Goal: Information Seeking & Learning: Find specific fact

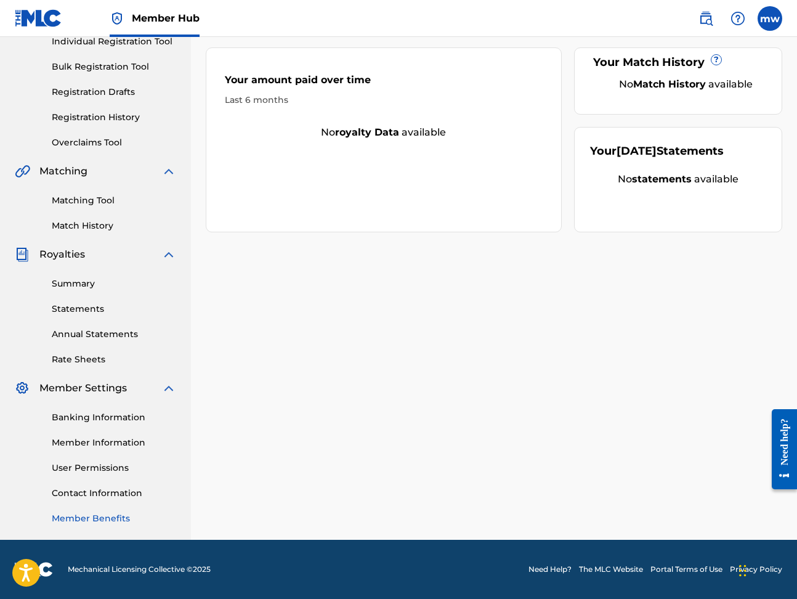
click at [112, 519] on link "Member Benefits" at bounding box center [114, 518] width 124 height 13
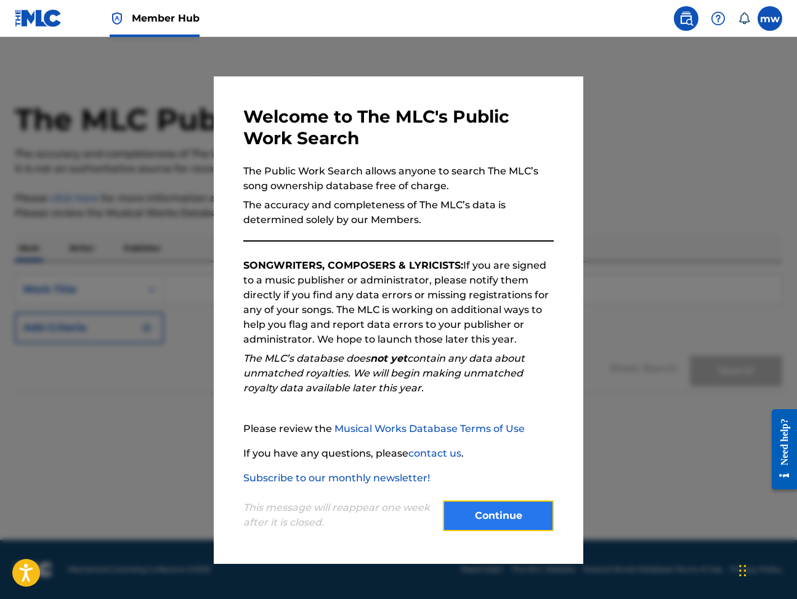
click at [497, 517] on button "Continue" at bounding box center [498, 515] width 111 height 31
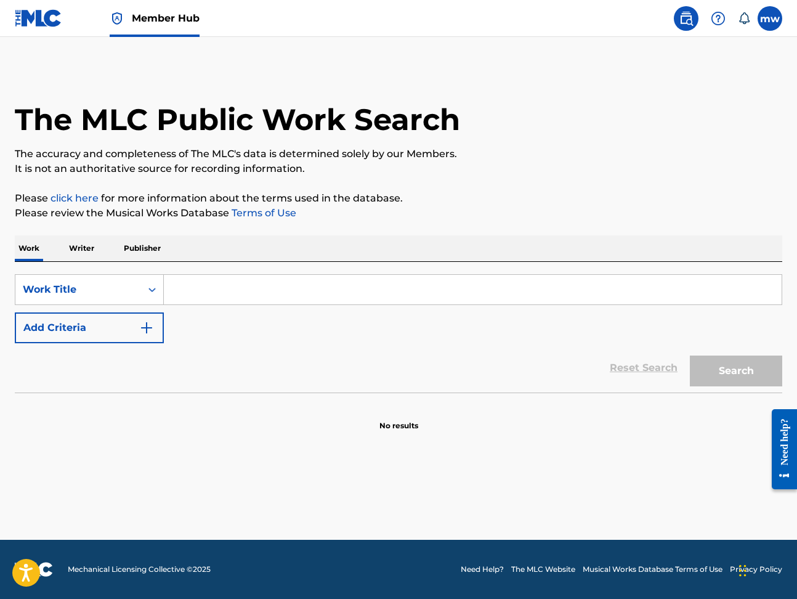
click at [184, 285] on input "Search Form" at bounding box center [473, 290] width 618 height 30
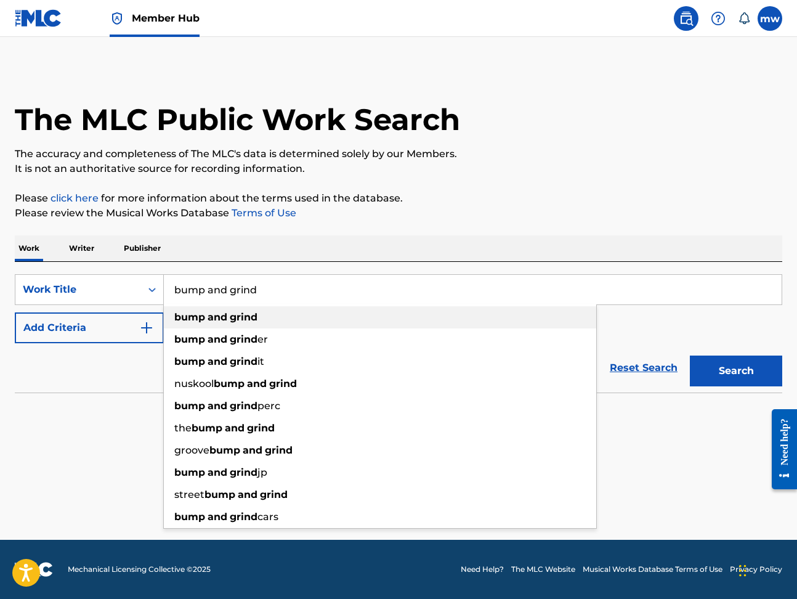
type input "bump and grind"
click at [241, 315] on strong "grind" at bounding box center [244, 317] width 28 height 12
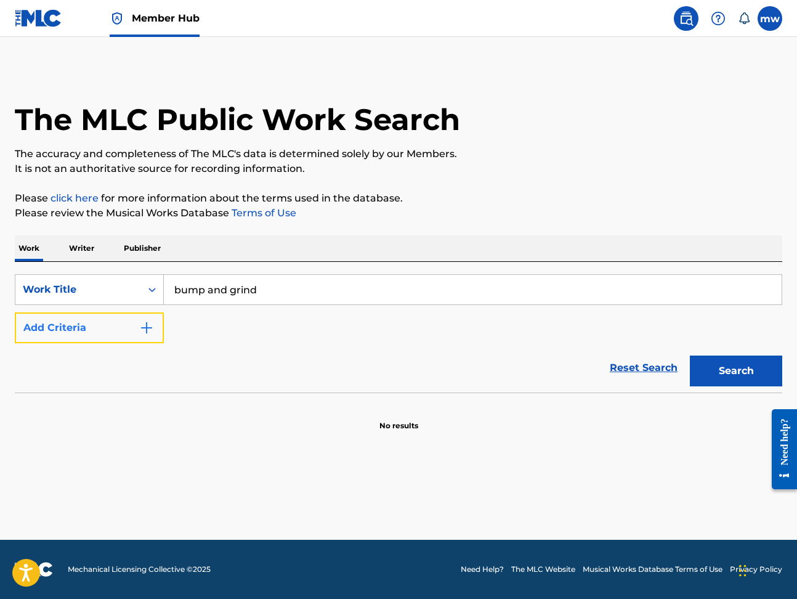
click at [147, 326] on img "Search Form" at bounding box center [146, 327] width 15 height 15
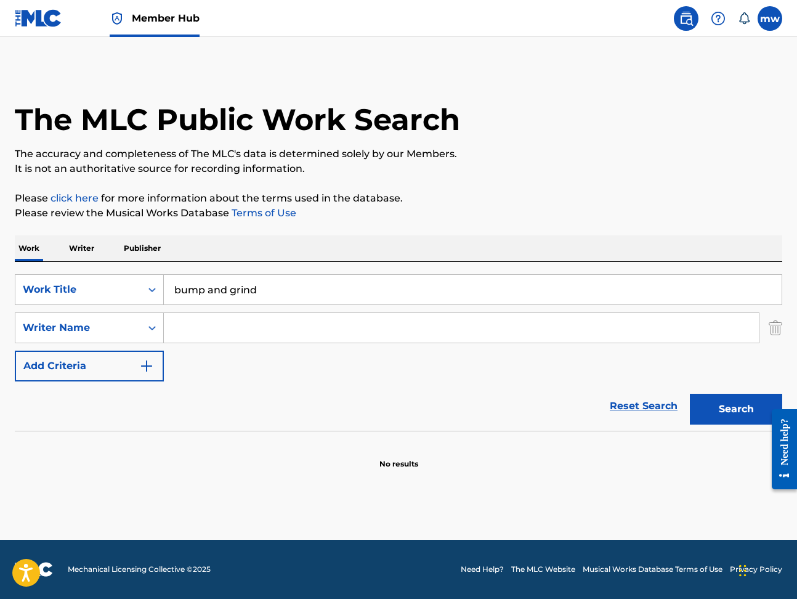
click at [190, 326] on input "Search Form" at bounding box center [461, 328] width 595 height 30
type input "rkelly"
click at [738, 406] on button "Search" at bounding box center [736, 409] width 92 height 31
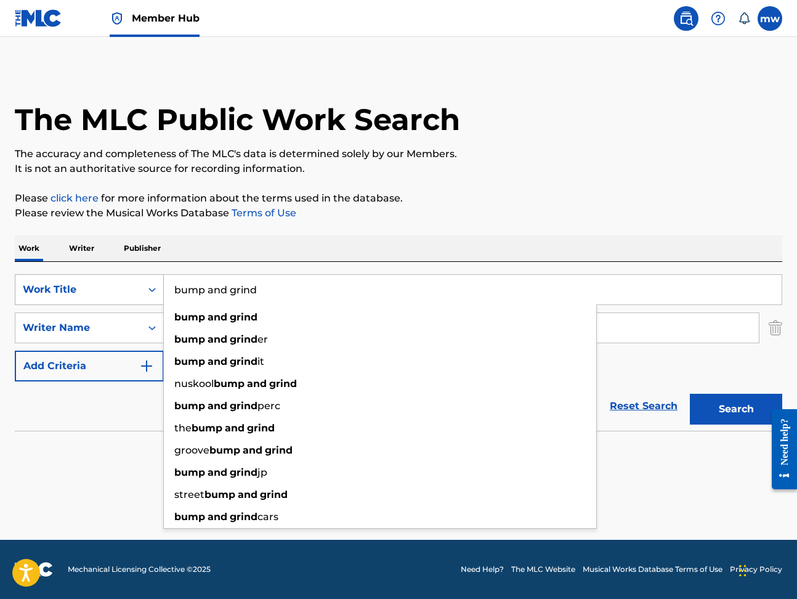
drag, startPoint x: 260, startPoint y: 289, endPoint x: 152, endPoint y: 289, distance: 107.8
click at [152, 289] on div "SearchWithCriteriafb8fba9d-4b25-40c6-92ad-cdff7c27e0c5 Work Title bump and grin…" at bounding box center [398, 289] width 767 height 31
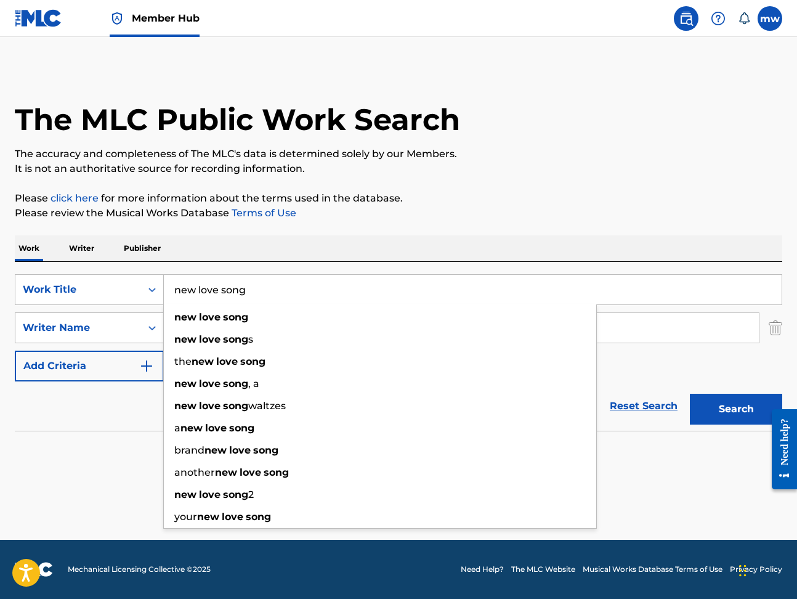
type input "new love song"
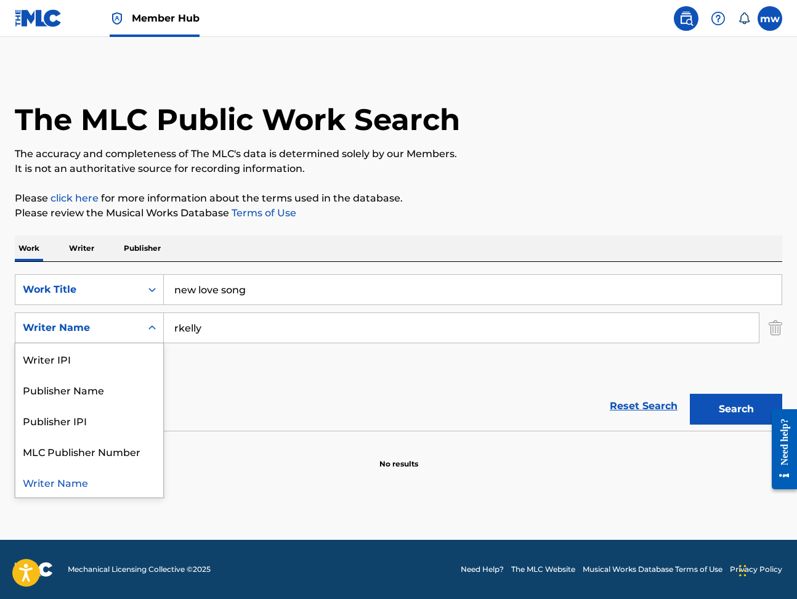
click at [124, 330] on div "Writer Name" at bounding box center [78, 327] width 111 height 15
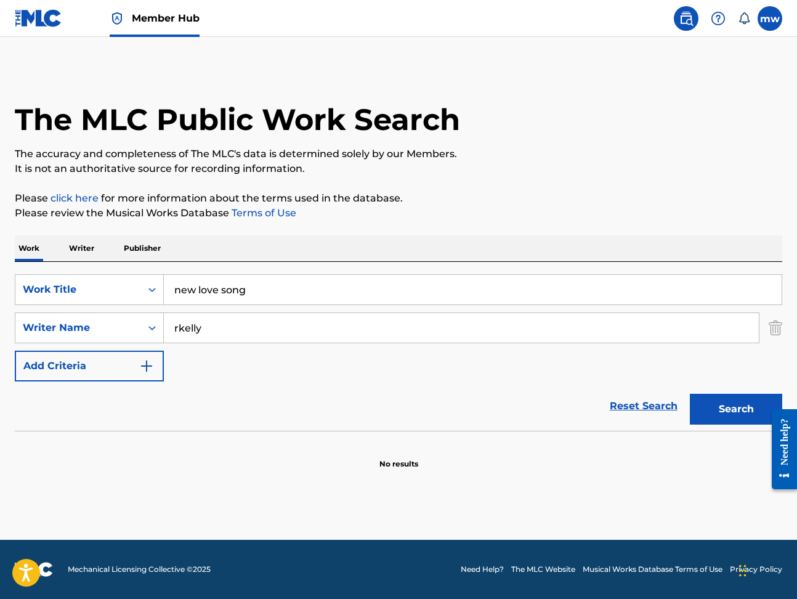
drag, startPoint x: 211, startPoint y: 328, endPoint x: 164, endPoint y: 327, distance: 46.8
click at [164, 327] on input "rkelly" at bounding box center [461, 328] width 595 height 30
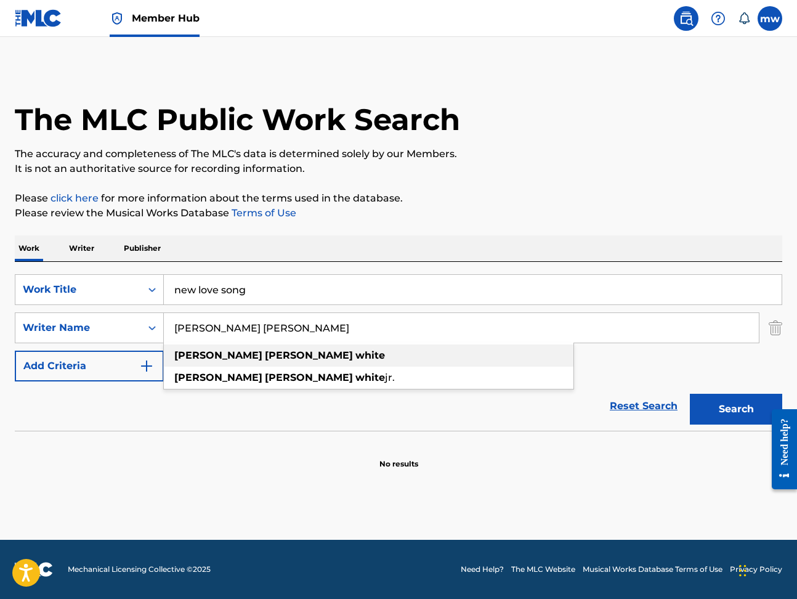
type input "[PERSON_NAME] [PERSON_NAME]"
click at [355, 352] on strong "white" at bounding box center [370, 355] width 30 height 12
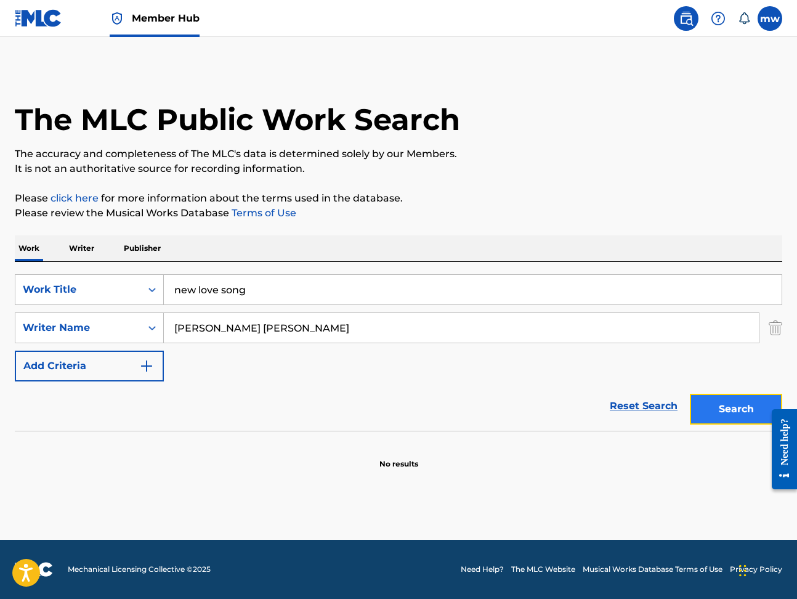
click at [746, 406] on button "Search" at bounding box center [736, 409] width 92 height 31
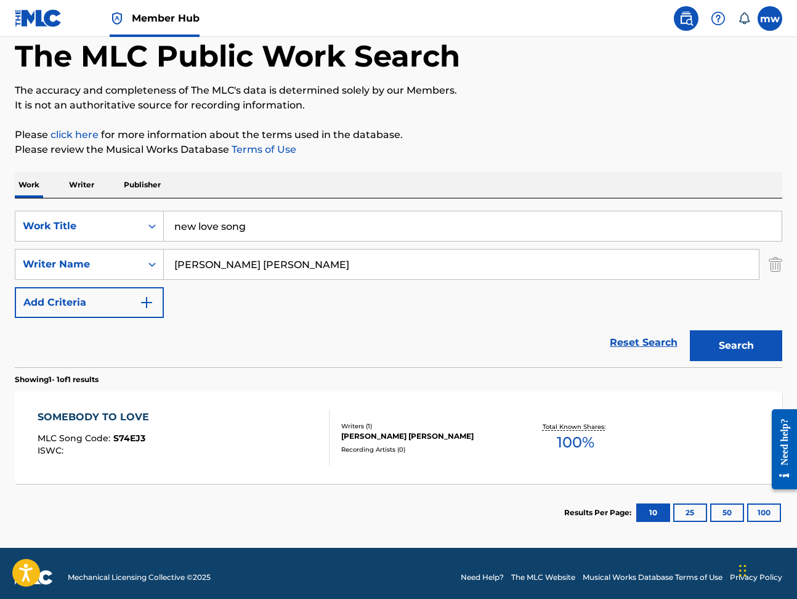
scroll to position [71, 0]
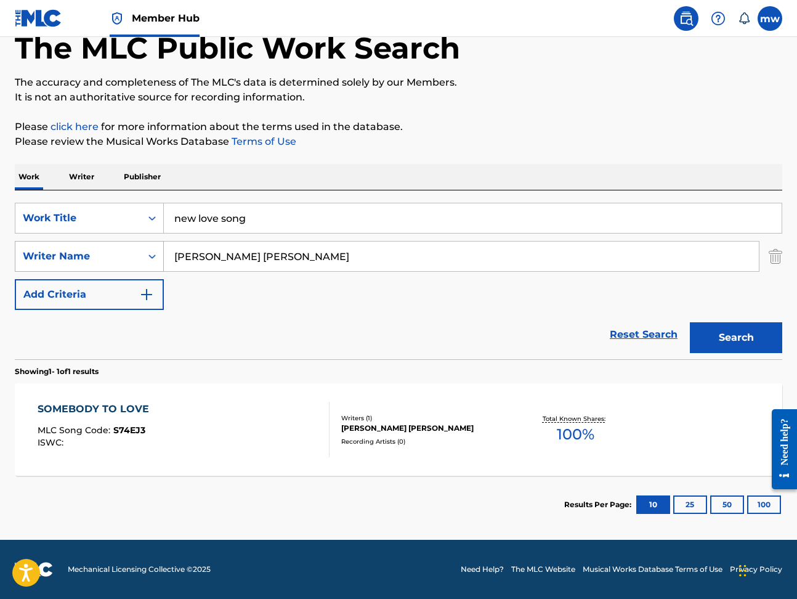
click at [151, 256] on icon "Search Form" at bounding box center [151, 256] width 7 height 4
click at [624, 90] on p "It is not an authoritative source for recording information." at bounding box center [398, 97] width 767 height 15
click at [145, 291] on img "Search Form" at bounding box center [146, 294] width 15 height 15
